Goal: Task Accomplishment & Management: Use online tool/utility

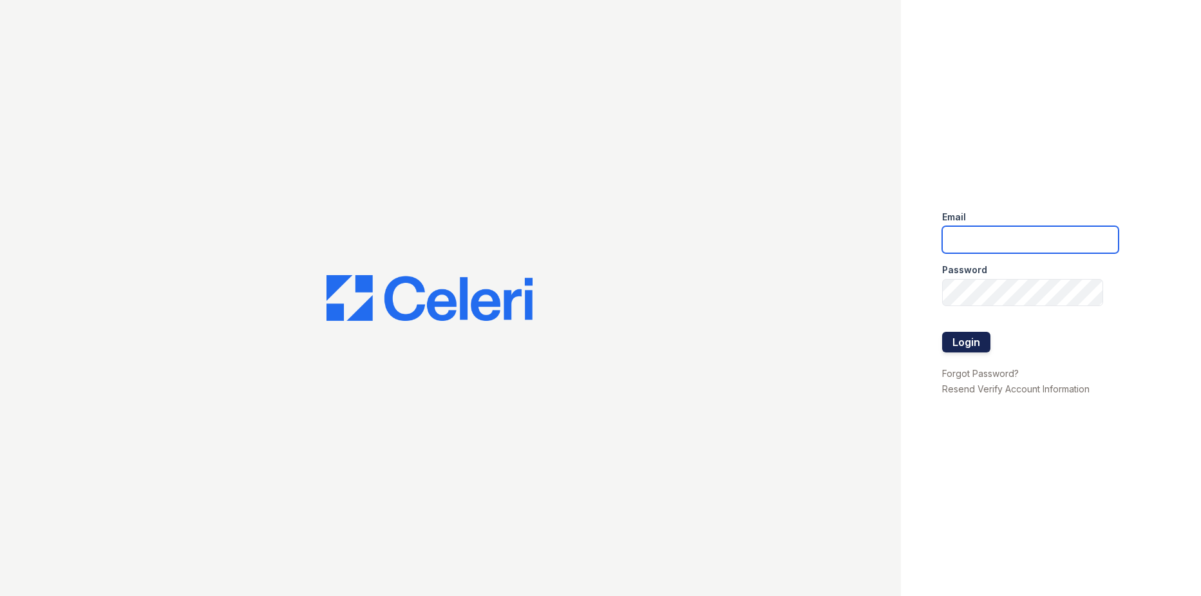
type input "westcreek.pm@cafmanagement.com"
click at [969, 342] on button "Login" at bounding box center [966, 342] width 48 height 21
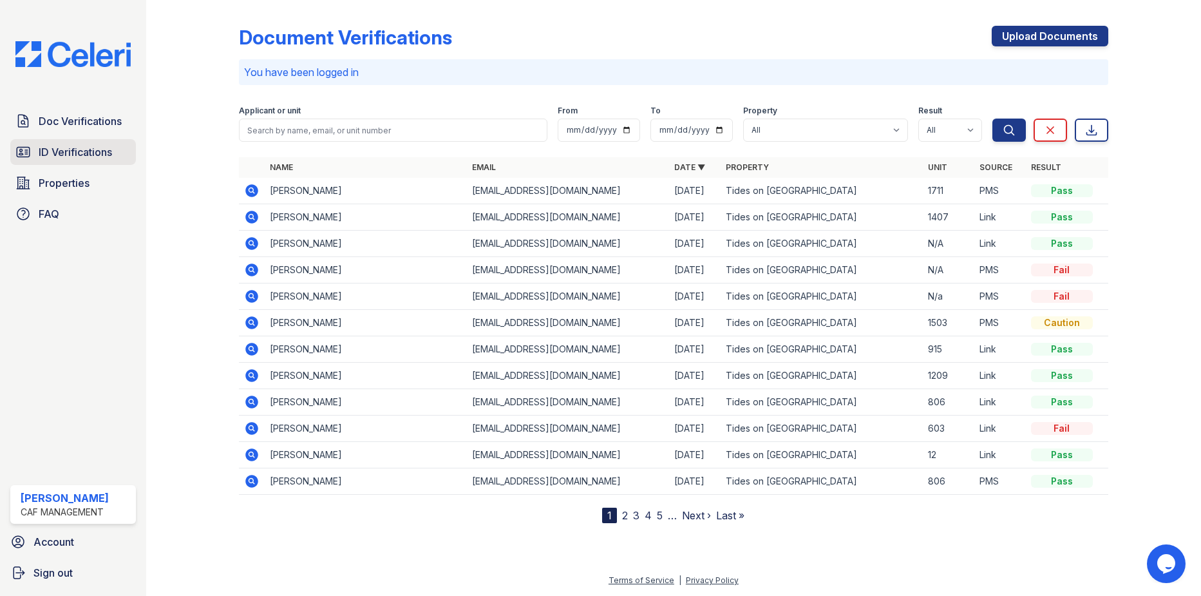
click at [59, 147] on span "ID Verifications" at bounding box center [75, 151] width 73 height 15
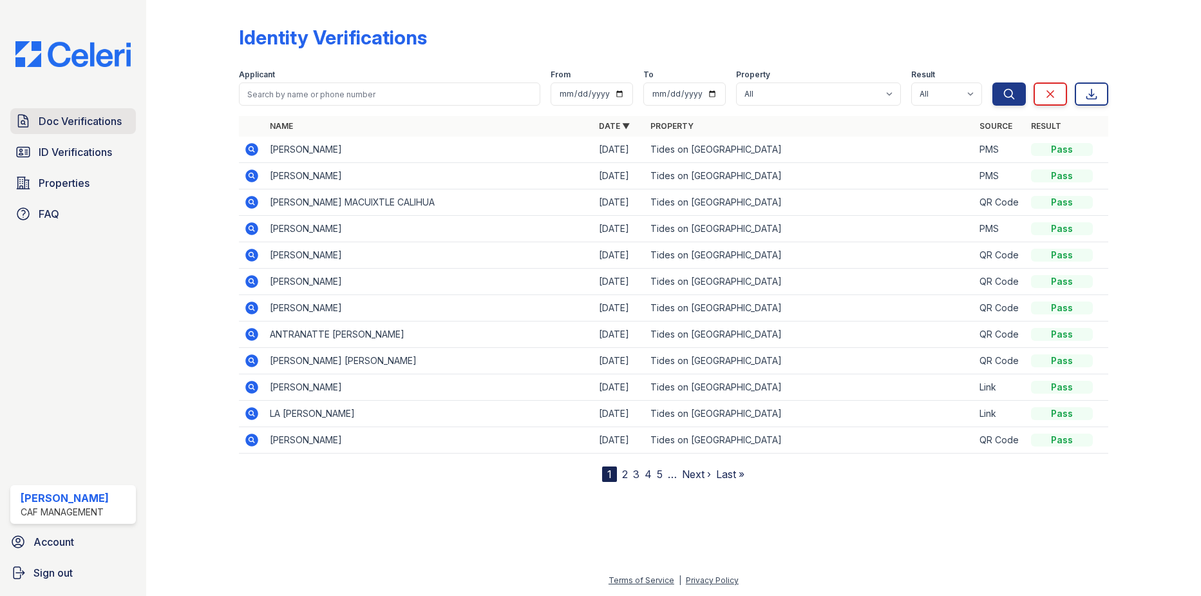
click at [66, 122] on span "Doc Verifications" at bounding box center [80, 120] width 83 height 15
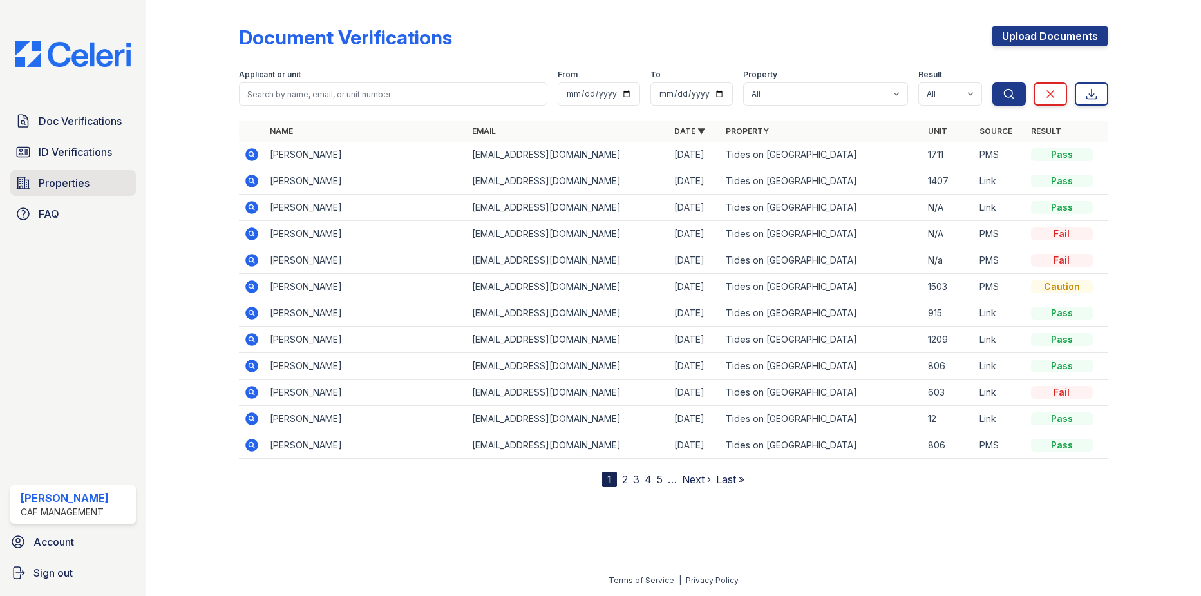
click at [69, 185] on span "Properties" at bounding box center [64, 182] width 51 height 15
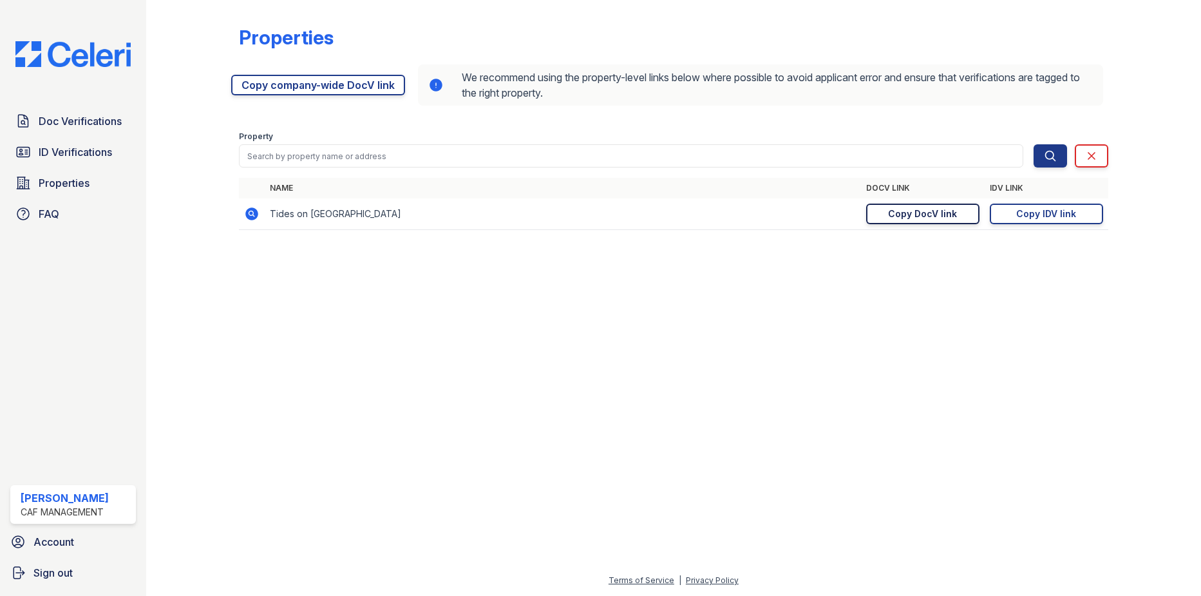
click at [931, 216] on div "Copy DocV link" at bounding box center [922, 213] width 69 height 13
click at [906, 214] on div "Copy DocV link" at bounding box center [922, 213] width 69 height 13
click at [929, 213] on div "Copy DocV link" at bounding box center [922, 213] width 69 height 13
click at [935, 210] on div "Copy DocV link" at bounding box center [922, 213] width 69 height 13
